Goal: Complete application form

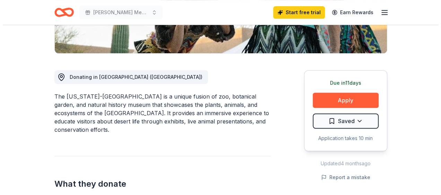
scroll to position [161, 0]
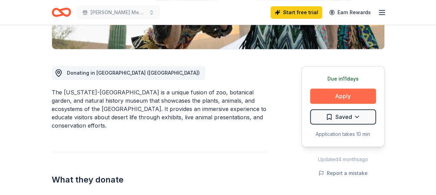
click at [351, 97] on button "Apply" at bounding box center [343, 96] width 66 height 15
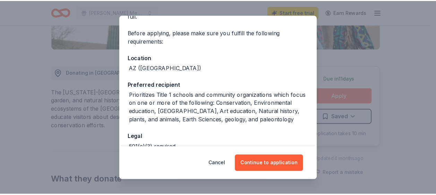
scroll to position [58, 0]
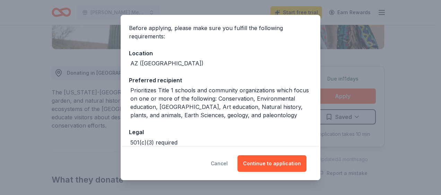
click at [226, 168] on button "Cancel" at bounding box center [219, 164] width 17 height 17
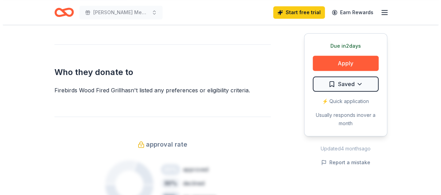
scroll to position [371, 0]
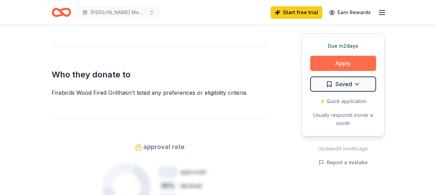
click at [363, 66] on button "Apply" at bounding box center [343, 63] width 66 height 15
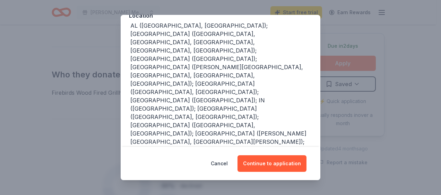
scroll to position [98, 0]
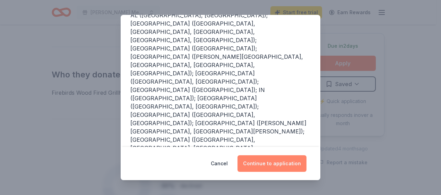
click at [272, 165] on button "Continue to application" at bounding box center [271, 164] width 69 height 17
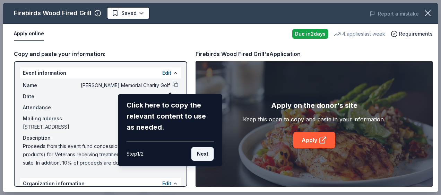
click at [205, 157] on button "Next" at bounding box center [202, 154] width 23 height 14
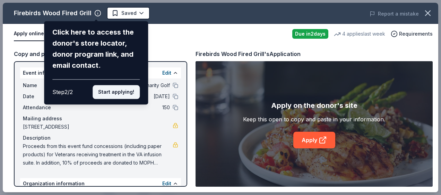
click at [124, 96] on button "Start applying!" at bounding box center [116, 92] width 47 height 14
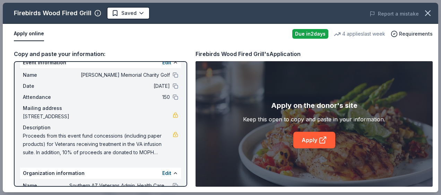
scroll to position [0, 0]
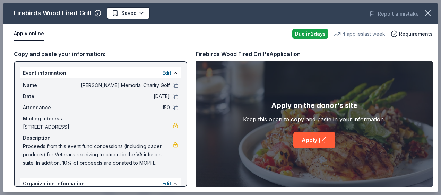
click at [173, 127] on link at bounding box center [176, 126] width 6 height 6
